Goal: Task Accomplishment & Management: Use online tool/utility

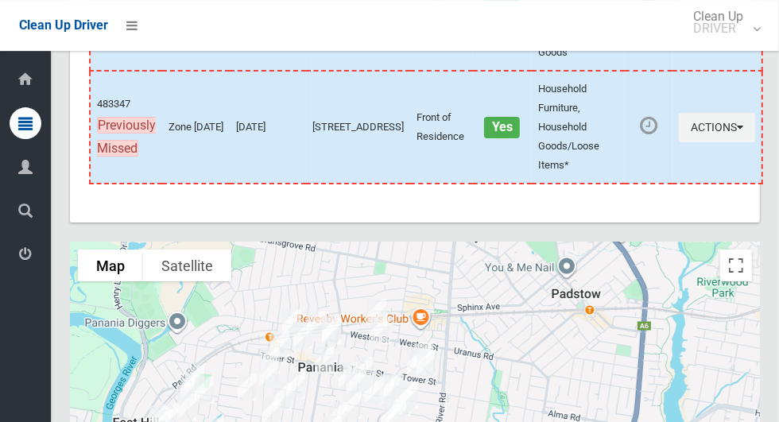
scroll to position [9077, 0]
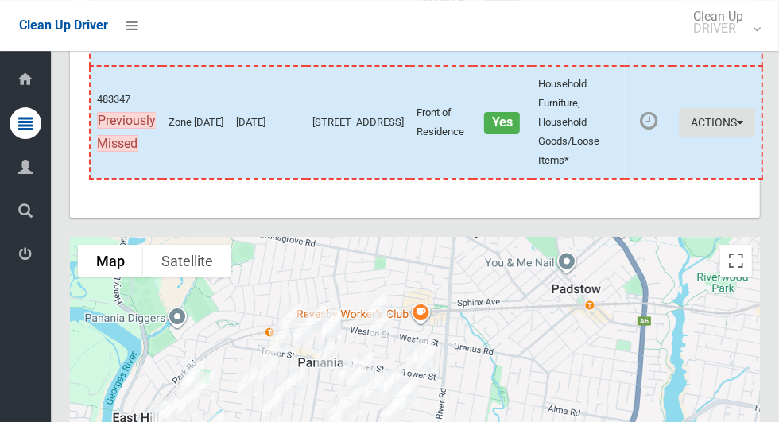
click at [695, 137] on button "Actions" at bounding box center [717, 122] width 76 height 29
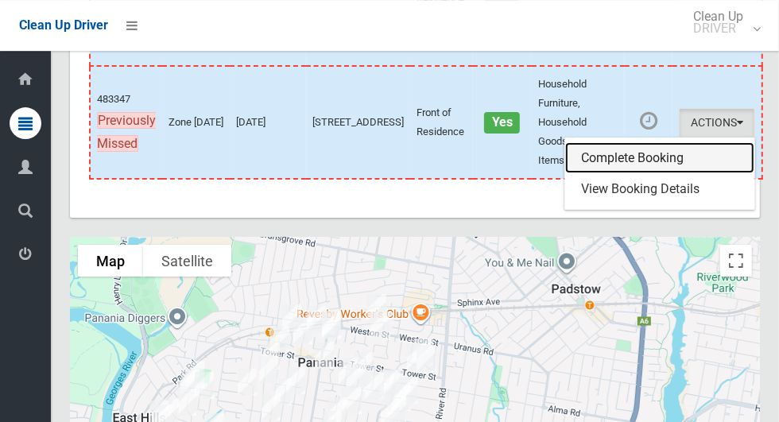
click at [638, 174] on link "Complete Booking" at bounding box center [659, 158] width 189 height 32
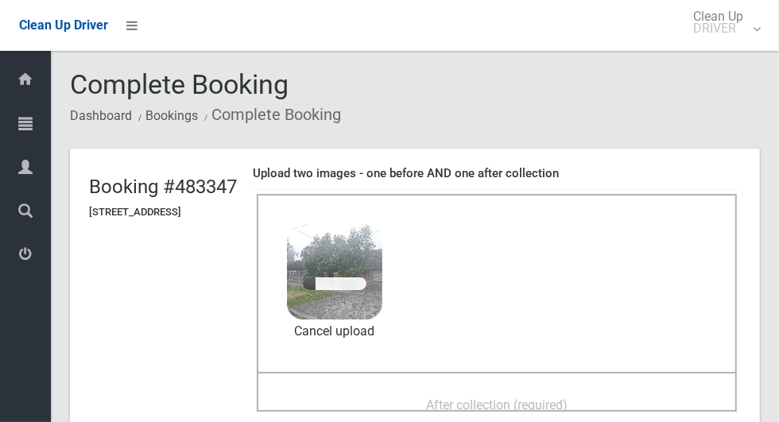
scroll to position [100, 0]
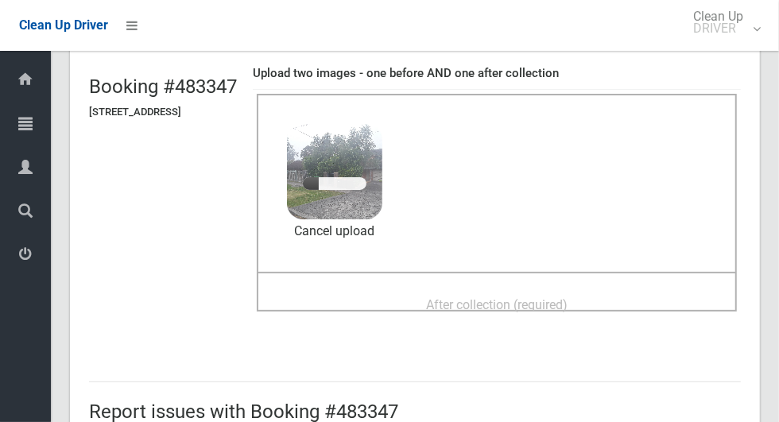
click at [462, 297] on span "After collection (required)" at bounding box center [496, 304] width 141 height 15
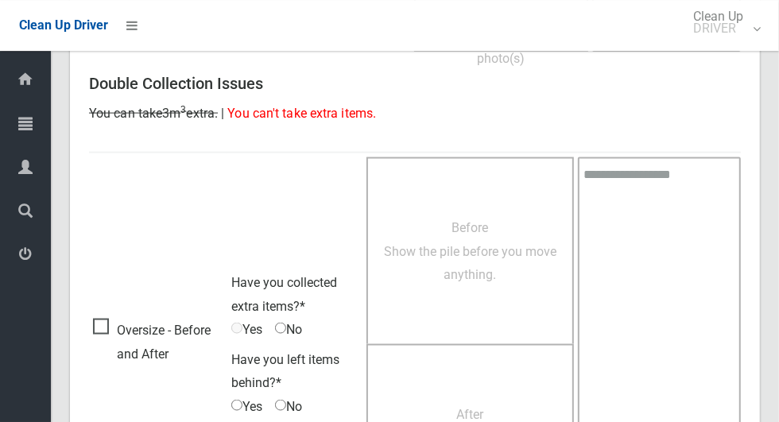
scroll to position [1300, 0]
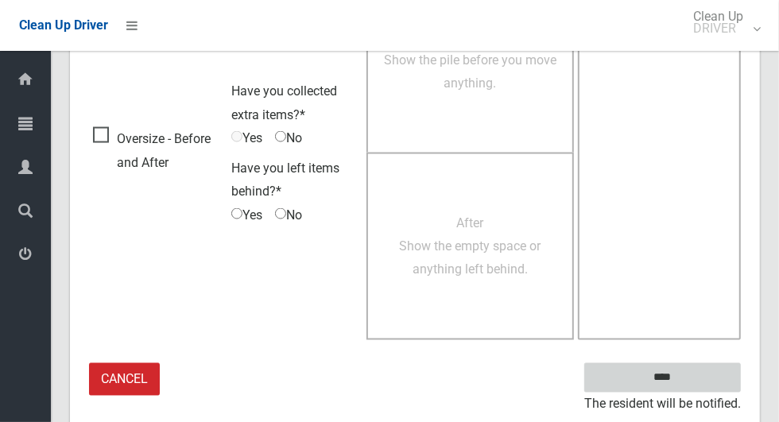
click at [690, 382] on input "****" at bounding box center [662, 377] width 157 height 29
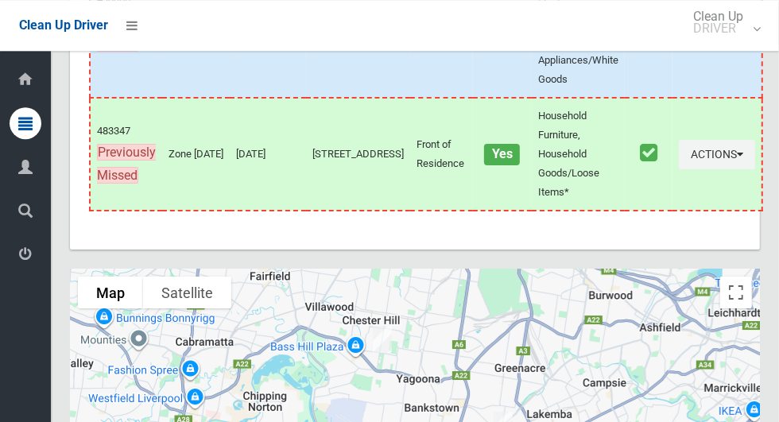
scroll to position [8909, 0]
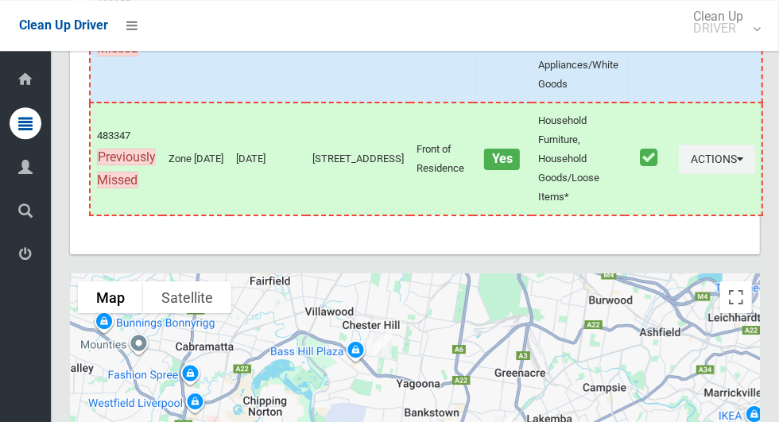
click at [707, 42] on button "Actions" at bounding box center [717, 27] width 76 height 29
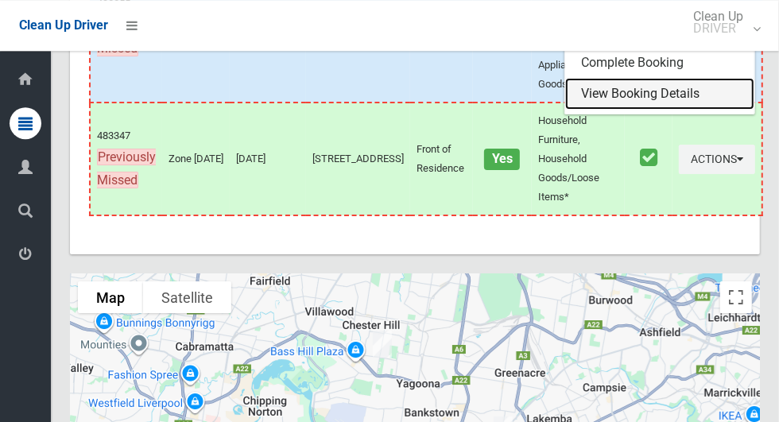
click at [659, 110] on link "View Booking Details" at bounding box center [659, 94] width 189 height 32
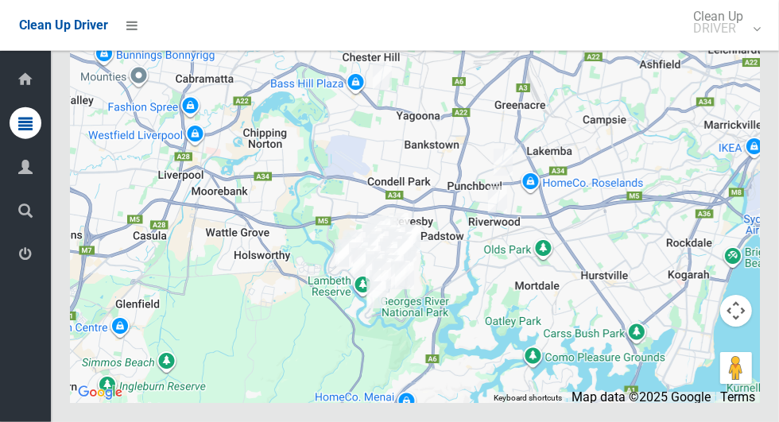
scroll to position [9325, 0]
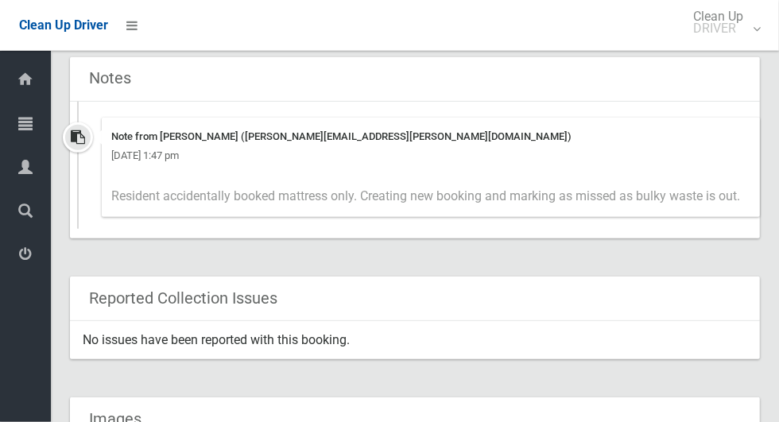
scroll to position [664, 0]
